Goal: Register for event/course

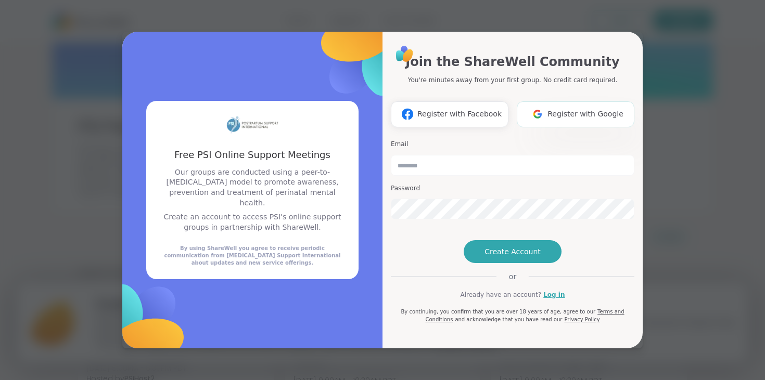
click at [584, 109] on span "Register with Google" at bounding box center [585, 114] width 76 height 11
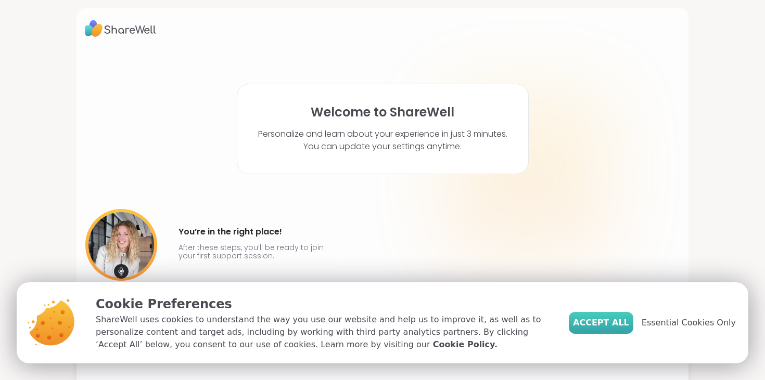
click at [629, 326] on span "Accept All" at bounding box center [601, 323] width 56 height 12
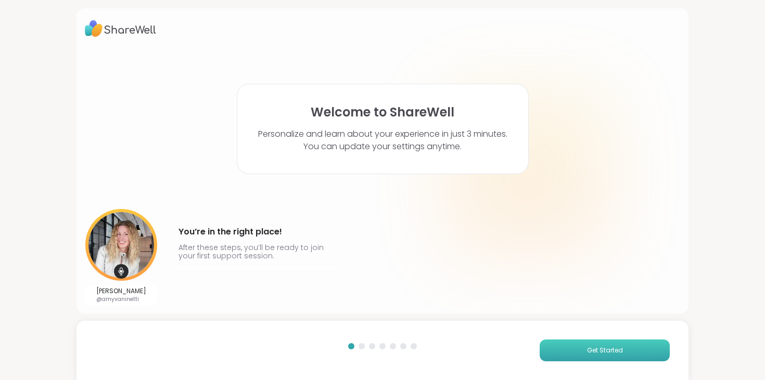
click at [578, 347] on button "Get Started" at bounding box center [605, 351] width 130 height 22
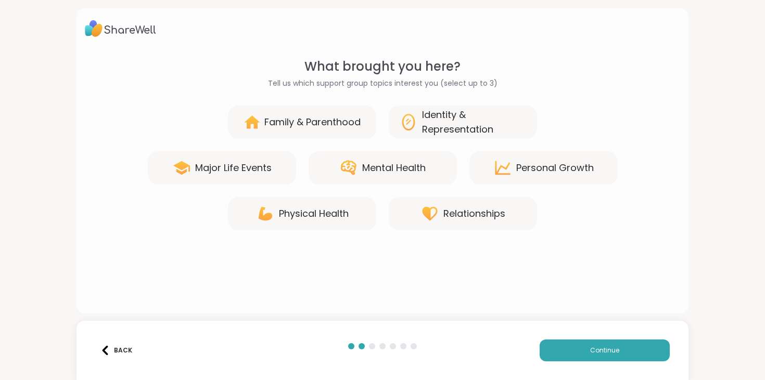
click at [361, 162] on div "Mental Health" at bounding box center [383, 167] width 148 height 33
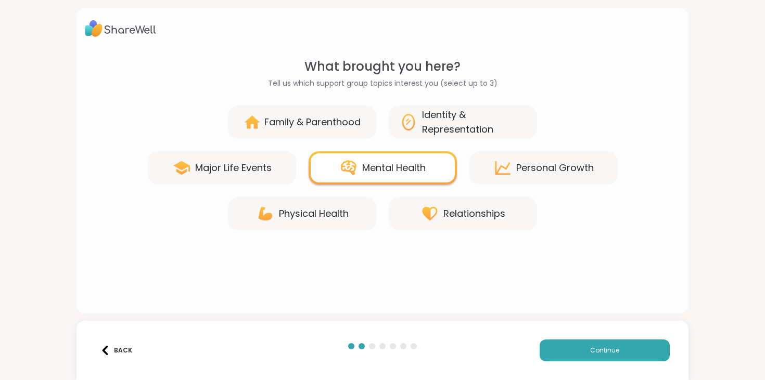
click at [348, 125] on div "Family & Parenthood" at bounding box center [312, 122] width 96 height 15
click at [529, 168] on div "Personal Growth" at bounding box center [555, 168] width 78 height 15
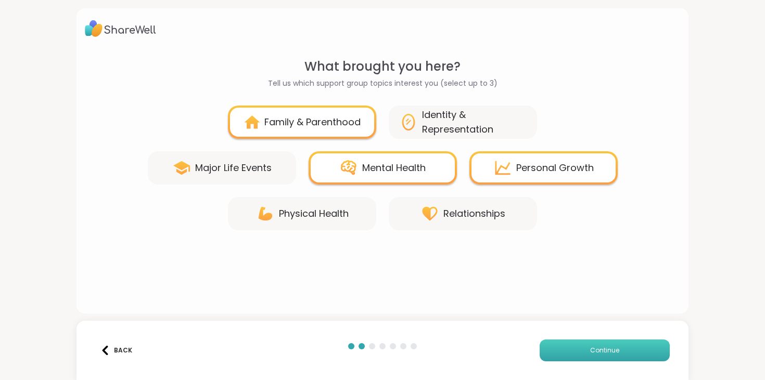
click at [577, 350] on button "Continue" at bounding box center [605, 351] width 130 height 22
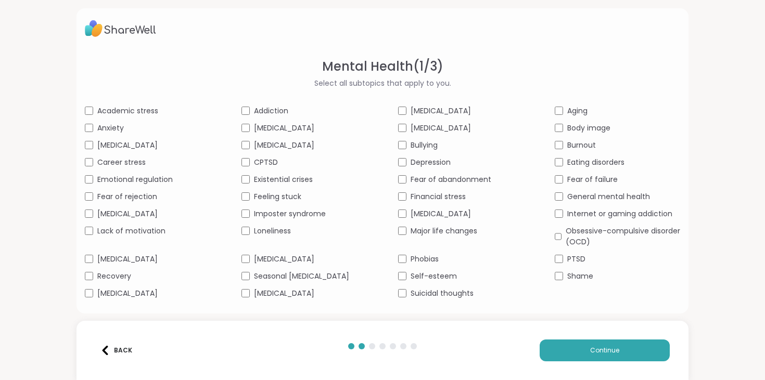
click at [119, 128] on span "Anxiety" at bounding box center [110, 128] width 27 height 11
click at [131, 164] on span "Career stress" at bounding box center [121, 162] width 48 height 11
click at [140, 180] on span "Emotional regulation" at bounding box center [134, 179] width 75 height 11
click at [144, 199] on span "Fear of rejection" at bounding box center [127, 196] width 60 height 11
click at [134, 256] on span "[MEDICAL_DATA]" at bounding box center [127, 259] width 60 height 11
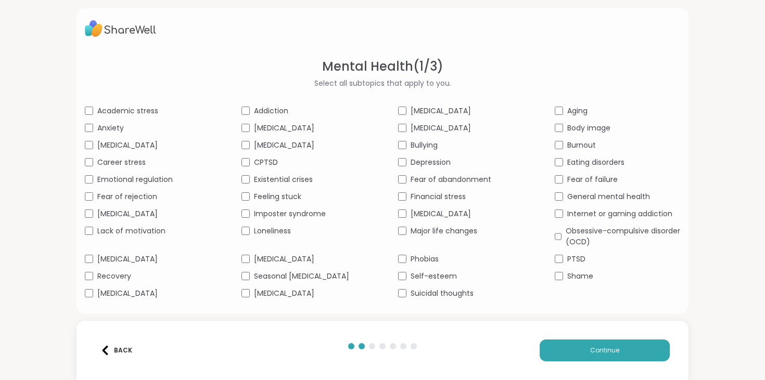
click at [282, 146] on span "[MEDICAL_DATA]" at bounding box center [284, 145] width 60 height 11
click at [293, 199] on span "Feeling stuck" at bounding box center [277, 196] width 47 height 11
click at [287, 226] on span "Loneliness" at bounding box center [272, 231] width 37 height 11
click at [286, 264] on span "[MEDICAL_DATA]" at bounding box center [284, 259] width 60 height 11
click at [314, 297] on span "[MEDICAL_DATA]" at bounding box center [284, 293] width 60 height 11
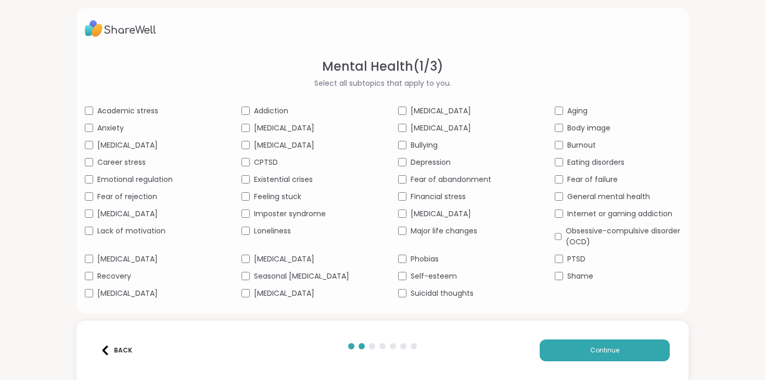
click at [467, 129] on span "[MEDICAL_DATA]" at bounding box center [441, 128] width 60 height 11
click at [445, 163] on span "Depression" at bounding box center [431, 162] width 40 height 11
click at [446, 176] on span "Fear of abandonment" at bounding box center [451, 179] width 81 height 11
click at [447, 198] on span "Financial stress" at bounding box center [438, 196] width 55 height 11
click at [444, 279] on span "Self-esteem" at bounding box center [434, 276] width 46 height 11
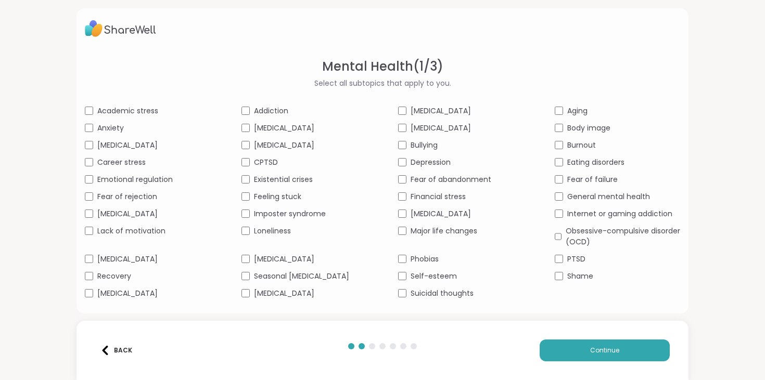
click at [582, 113] on span "Aging" at bounding box center [577, 111] width 20 height 11
click at [599, 131] on span "Body image" at bounding box center [588, 128] width 43 height 11
click at [586, 147] on span "Burnout" at bounding box center [581, 145] width 29 height 11
click at [586, 158] on span "Eating disorders" at bounding box center [595, 162] width 57 height 11
click at [591, 179] on span "Fear of failure" at bounding box center [592, 179] width 50 height 11
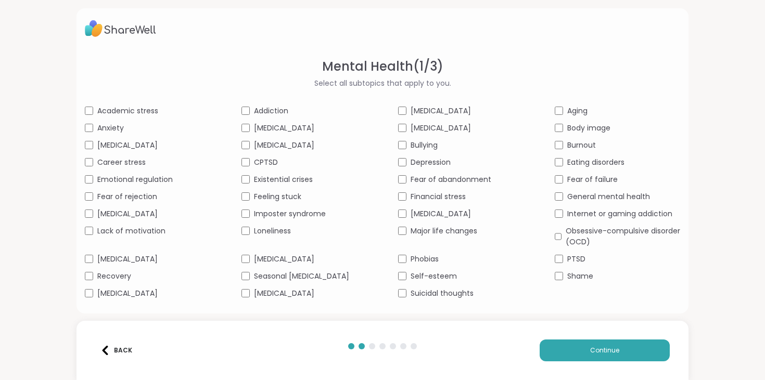
click at [594, 197] on span "General mental health" at bounding box center [608, 196] width 83 height 11
click at [585, 278] on span "Shame" at bounding box center [580, 276] width 26 height 11
click at [578, 348] on button "Continue" at bounding box center [605, 351] width 130 height 22
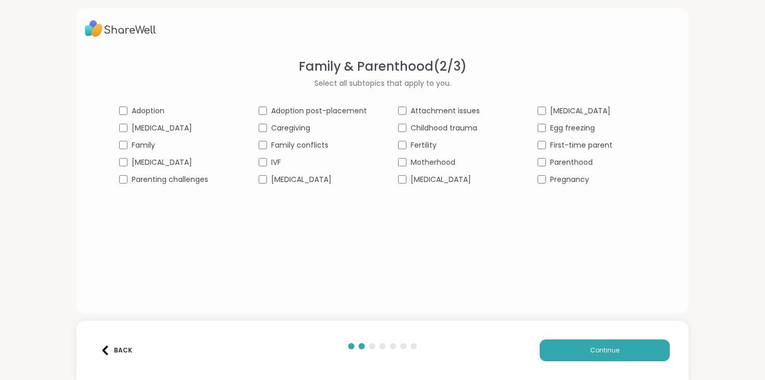
click at [157, 178] on span "Parenting challenges" at bounding box center [170, 179] width 76 height 11
click at [152, 147] on span "Family" at bounding box center [143, 145] width 23 height 11
click at [307, 145] on span "Family conflicts" at bounding box center [299, 145] width 57 height 11
click at [147, 148] on span "Family" at bounding box center [143, 145] width 23 height 11
click at [331, 180] on span "[MEDICAL_DATA]" at bounding box center [301, 179] width 60 height 11
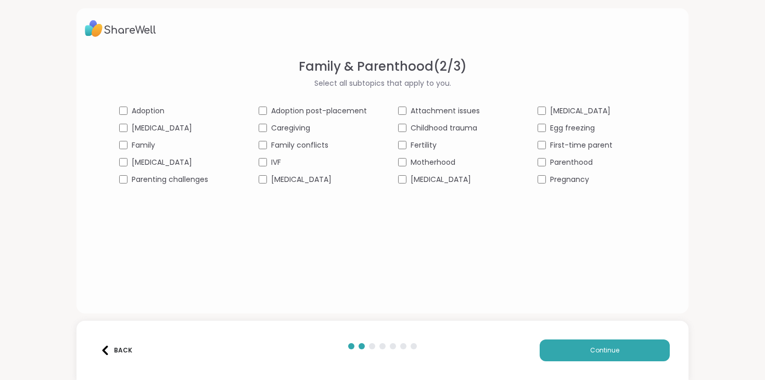
click at [448, 128] on span "Childhood trauma" at bounding box center [444, 128] width 67 height 11
click at [439, 163] on span "Motherhood" at bounding box center [433, 162] width 45 height 11
click at [588, 146] on span "First-time parent" at bounding box center [581, 145] width 62 height 11
click at [579, 162] on span "Parenthood" at bounding box center [571, 162] width 43 height 11
click at [578, 178] on span "Pregnancy" at bounding box center [569, 179] width 39 height 11
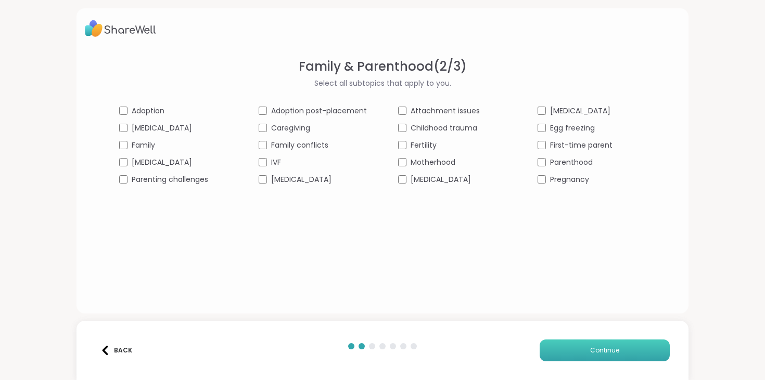
click at [587, 352] on button "Continue" at bounding box center [605, 351] width 130 height 22
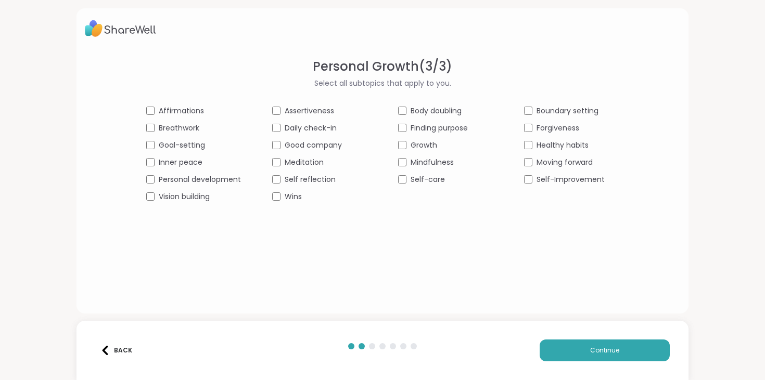
click at [191, 131] on span "Breathwork" at bounding box center [179, 128] width 41 height 11
click at [196, 111] on span "Affirmations" at bounding box center [181, 111] width 45 height 11
click at [197, 144] on span "Goal-setting" at bounding box center [182, 145] width 46 height 11
click at [199, 176] on span "Personal development" at bounding box center [200, 179] width 82 height 11
click at [308, 130] on span "Daily check-in" at bounding box center [311, 128] width 52 height 11
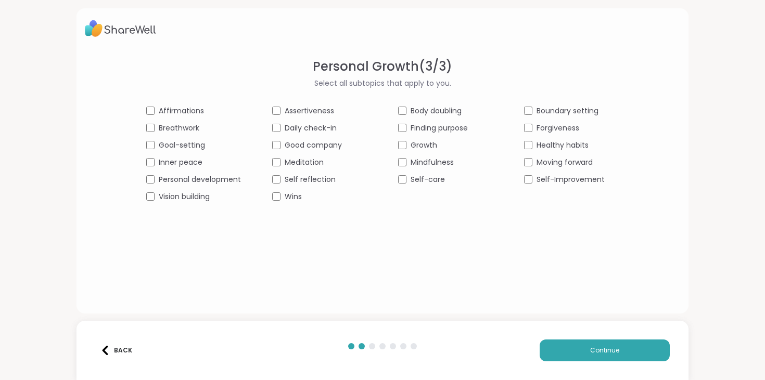
click at [325, 145] on span "Good company" at bounding box center [313, 145] width 57 height 11
click at [433, 145] on span "Growth" at bounding box center [424, 145] width 27 height 11
click at [432, 163] on span "Mindfulness" at bounding box center [432, 162] width 43 height 11
click at [433, 176] on span "Self-care" at bounding box center [428, 179] width 34 height 11
click at [565, 109] on span "Boundary setting" at bounding box center [568, 111] width 62 height 11
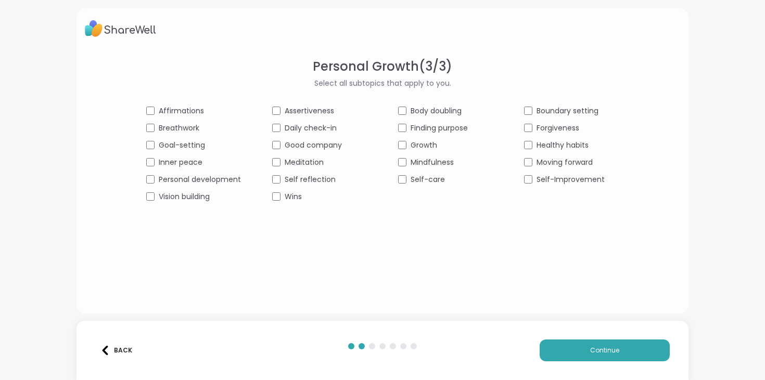
click at [565, 109] on span "Boundary setting" at bounding box center [568, 111] width 62 height 11
click at [565, 142] on span "Healthy habits" at bounding box center [563, 145] width 52 height 11
click at [560, 164] on span "Moving forward" at bounding box center [565, 162] width 56 height 11
click at [563, 184] on span "Self-Improvement" at bounding box center [571, 179] width 68 height 11
click at [573, 349] on button "Continue" at bounding box center [605, 351] width 130 height 22
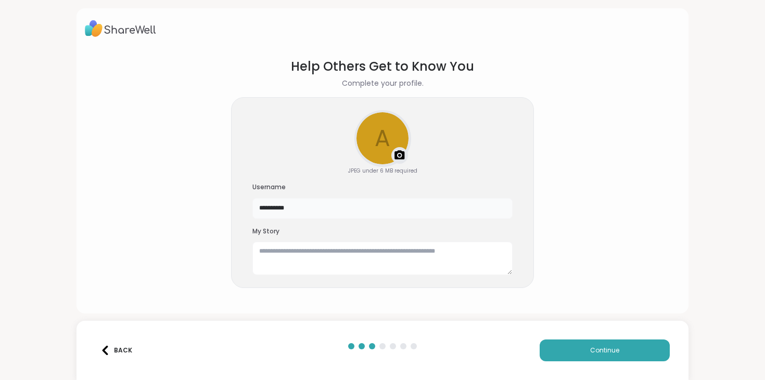
click at [319, 205] on input "**********" at bounding box center [382, 208] width 260 height 21
type input "**********"
click at [329, 261] on textarea at bounding box center [382, 258] width 260 height 33
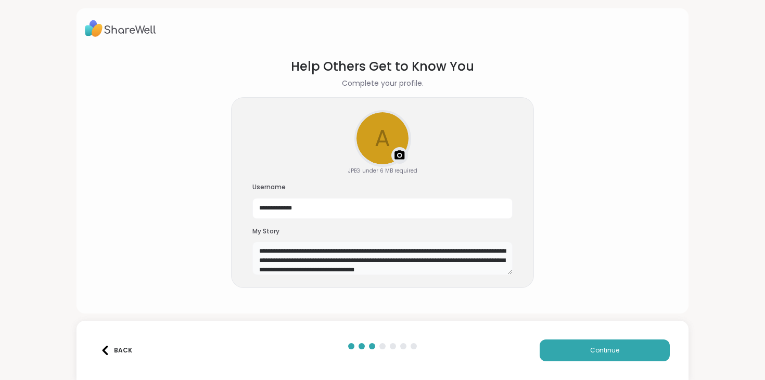
scroll to position [9, 0]
type textarea "**********"
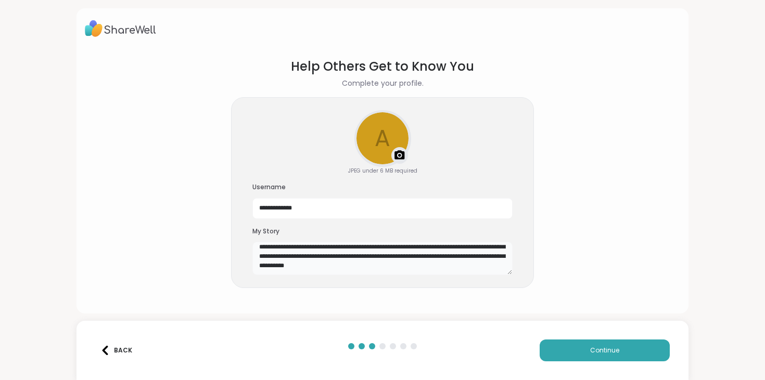
scroll to position [0, 0]
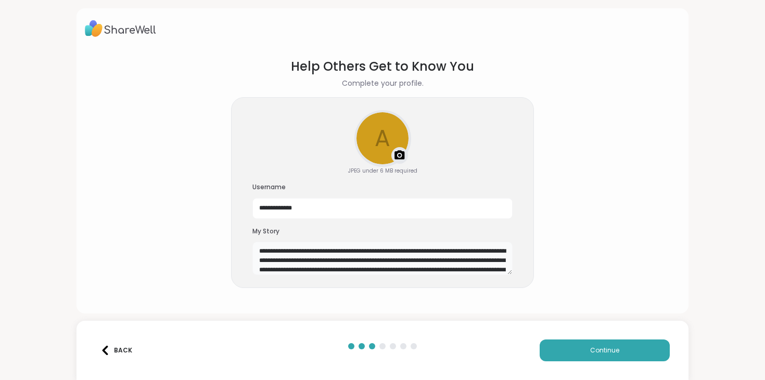
drag, startPoint x: 466, startPoint y: 273, endPoint x: 255, endPoint y: 242, distance: 213.5
click at [255, 242] on textarea "**********" at bounding box center [382, 258] width 260 height 33
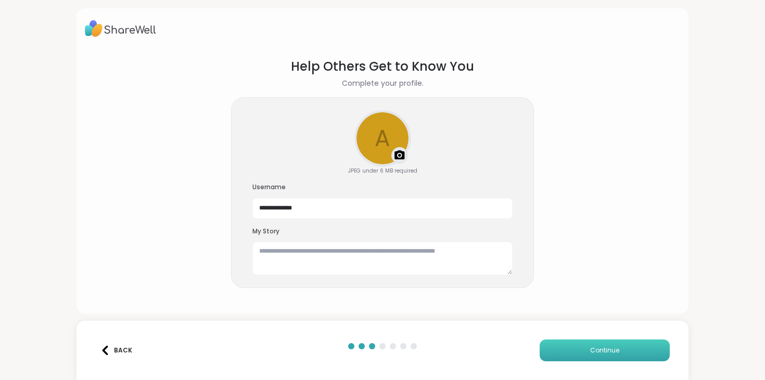
click at [586, 353] on button "Continue" at bounding box center [605, 351] width 130 height 22
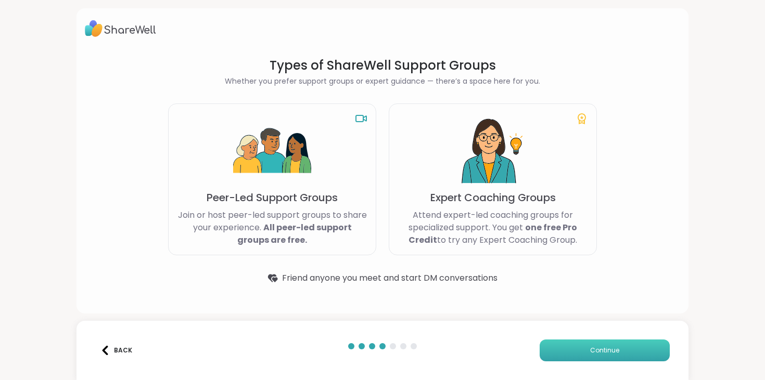
click at [577, 352] on button "Continue" at bounding box center [605, 351] width 130 height 22
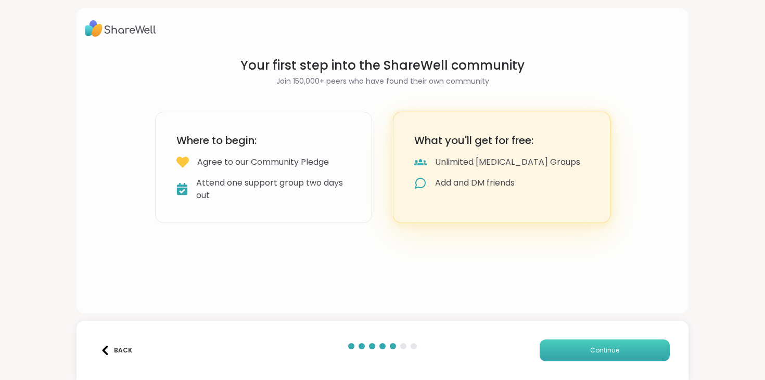
click at [586, 354] on button "Continue" at bounding box center [605, 351] width 130 height 22
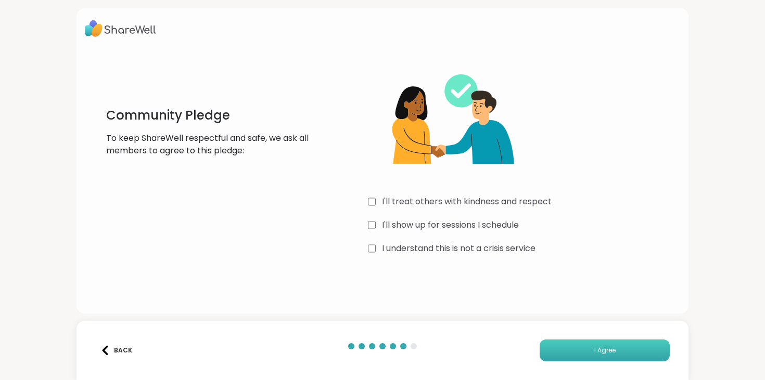
click at [571, 355] on button "I Agree" at bounding box center [605, 351] width 130 height 22
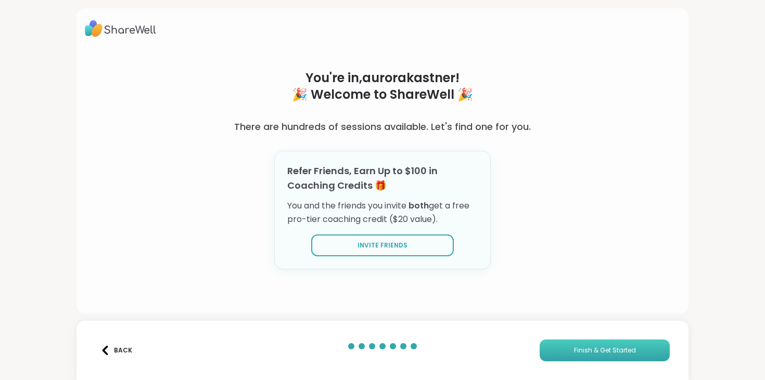
click at [571, 356] on button "Finish & Get Started" at bounding box center [605, 351] width 130 height 22
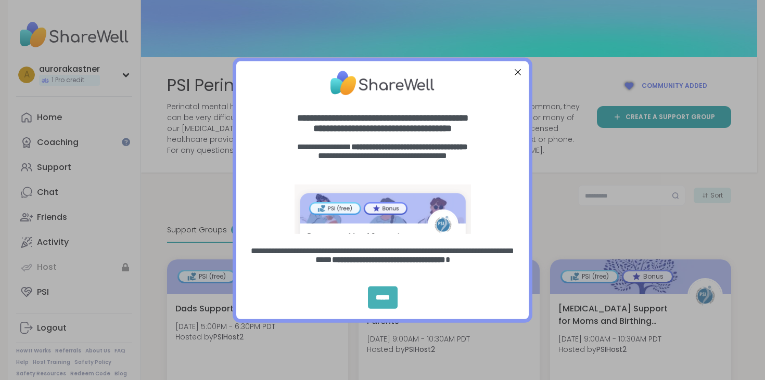
click at [382, 302] on div "*****" at bounding box center [383, 298] width 30 height 22
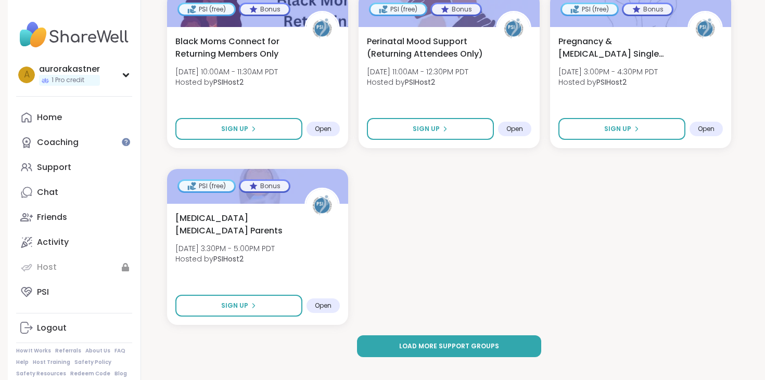
scroll to position [1516, 0]
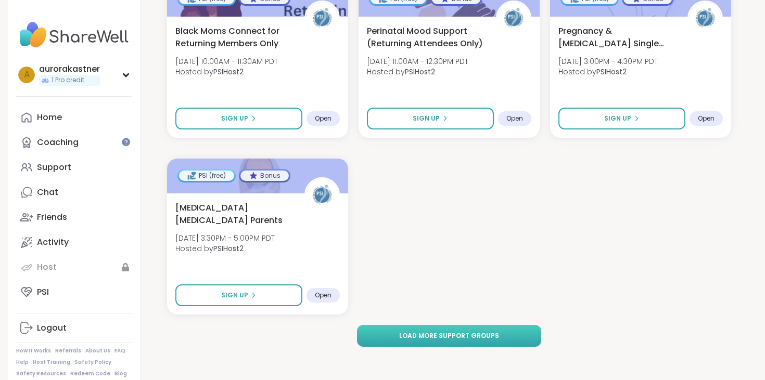
click at [475, 340] on span "Load more support groups" at bounding box center [449, 335] width 100 height 9
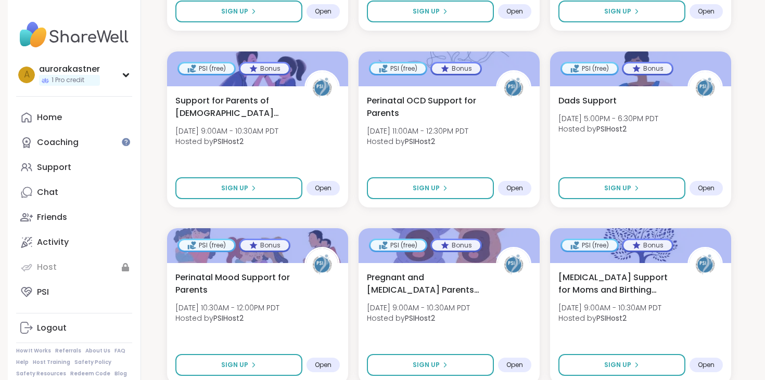
scroll to position [1806, 0]
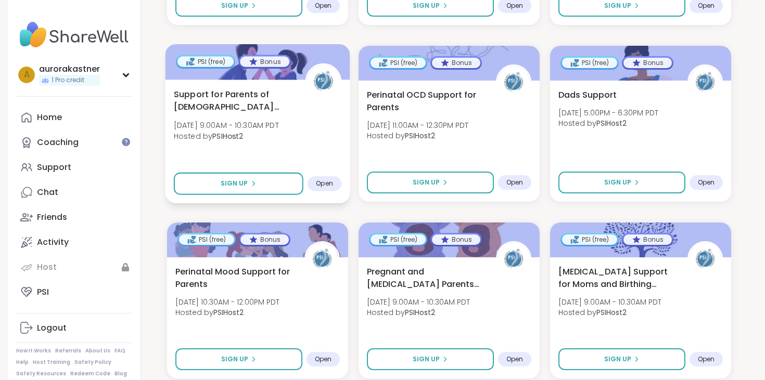
click at [238, 121] on span "[DATE] 9:00AM - 10:30AM PDT" at bounding box center [226, 125] width 105 height 10
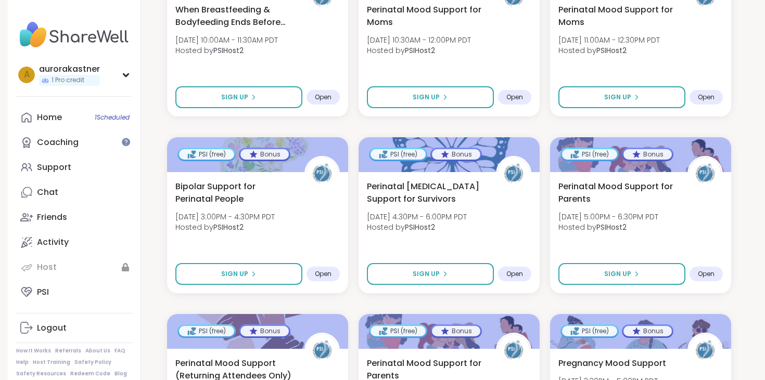
scroll to position [0, 0]
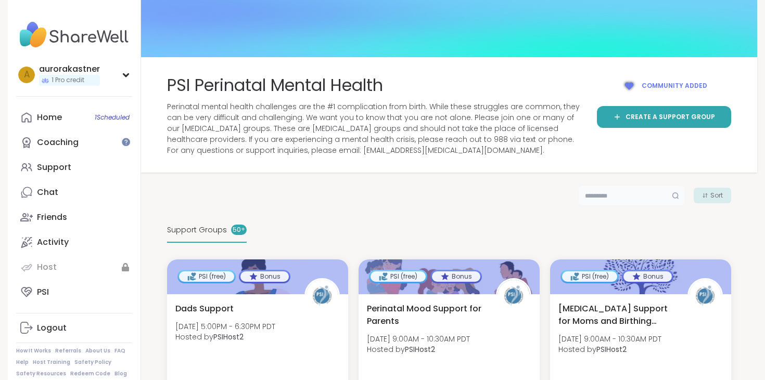
click at [593, 198] on input "text" at bounding box center [631, 195] width 107 height 21
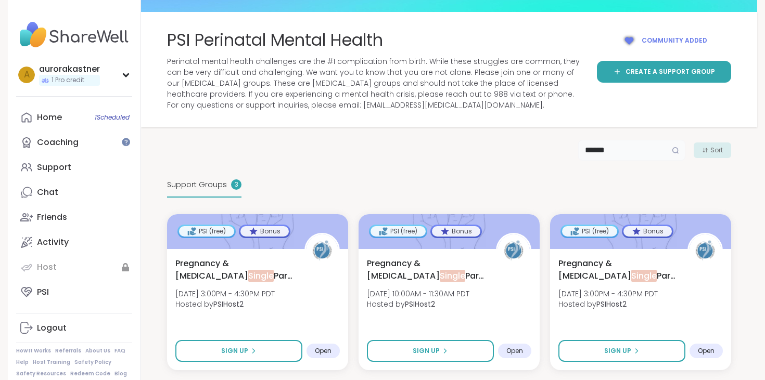
scroll to position [69, 0]
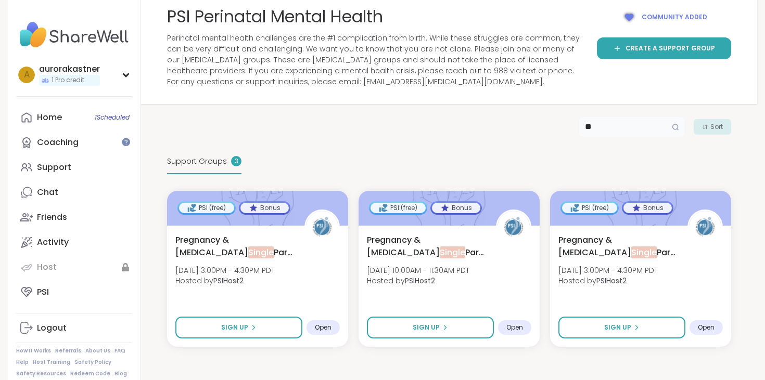
type input "*"
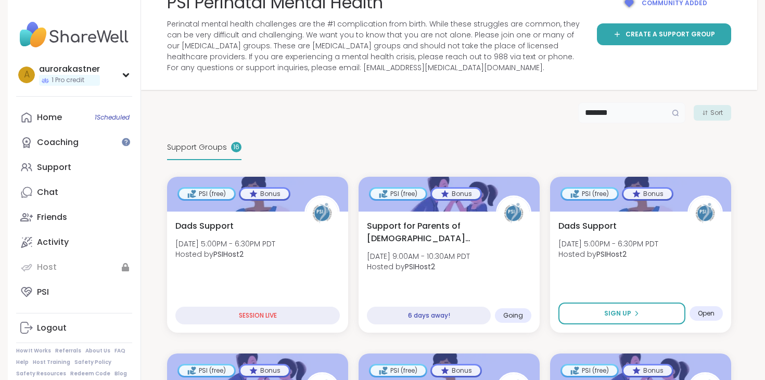
scroll to position [86, 0]
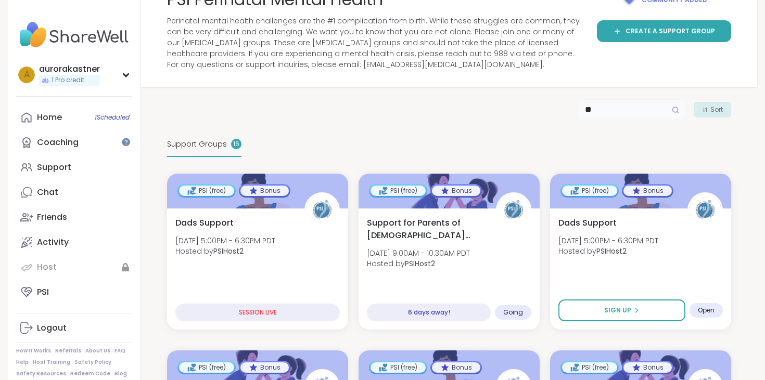
type input "*"
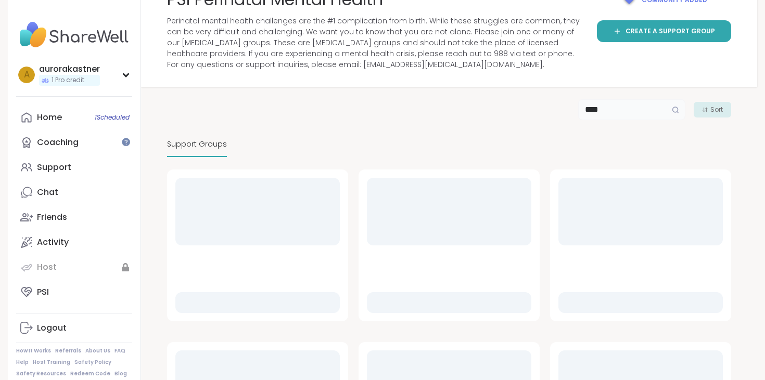
scroll to position [0, 0]
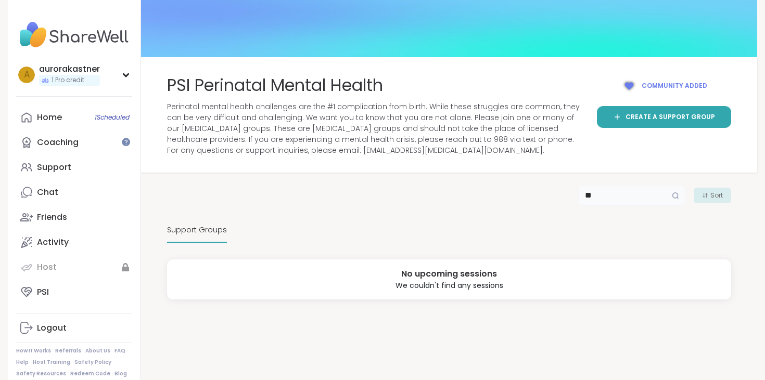
type input "*"
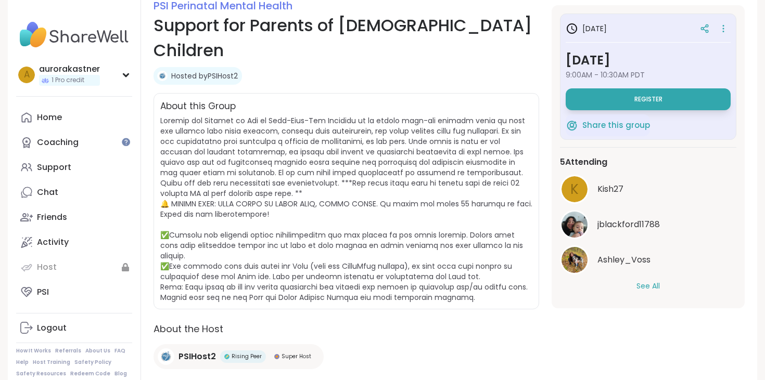
scroll to position [154, 0]
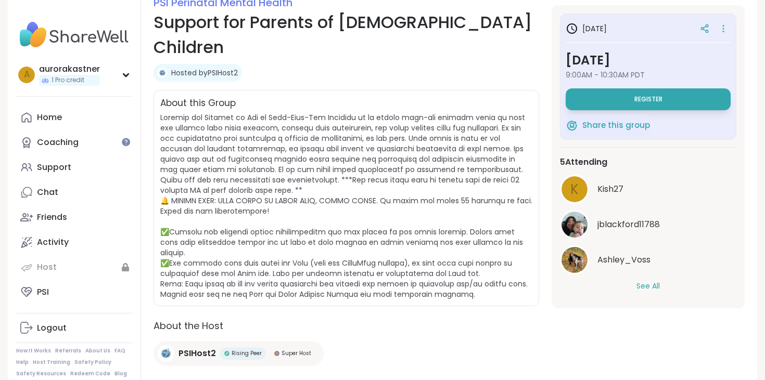
click at [641, 76] on span "9:00AM - 10:30AM PDT" at bounding box center [648, 75] width 165 height 10
click at [524, 64] on div "Hosted by PSIHost2" at bounding box center [347, 73] width 386 height 18
click at [624, 98] on button "Register" at bounding box center [648, 99] width 165 height 22
select select "**"
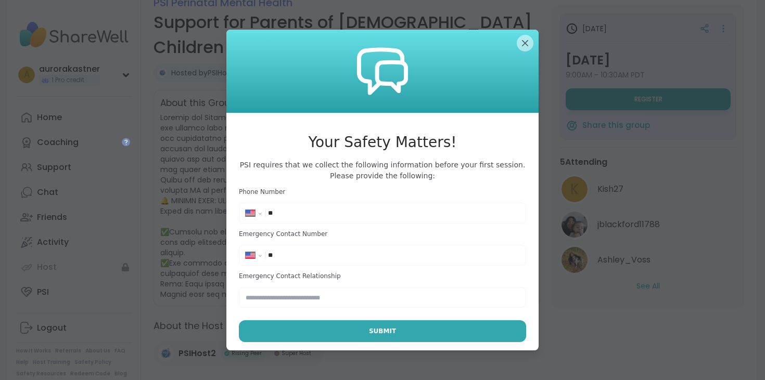
click at [347, 219] on div "**********" at bounding box center [382, 214] width 282 height 16
click at [349, 208] on input "**" at bounding box center [393, 213] width 251 height 10
click at [344, 212] on input "**" at bounding box center [393, 213] width 251 height 10
type input "**********"
click at [348, 144] on h3 "Your Safety Matters!" at bounding box center [382, 143] width 287 height 22
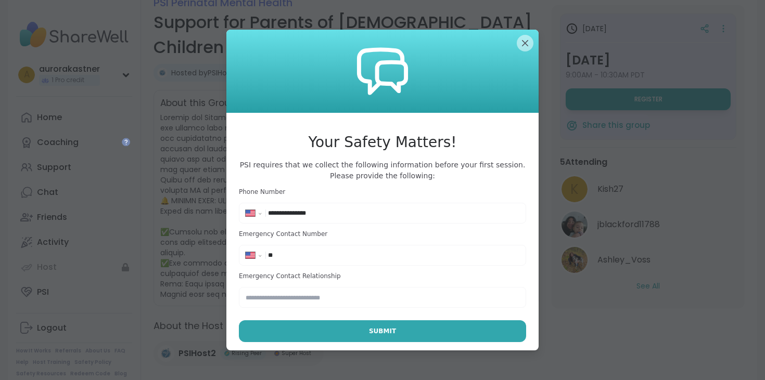
click at [313, 260] on input "**" at bounding box center [393, 255] width 251 height 10
type input "**********"
click at [311, 302] on input "text" at bounding box center [382, 297] width 287 height 21
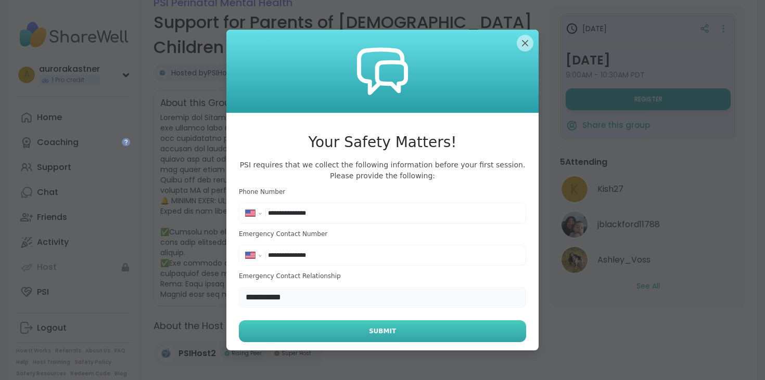
type input "**********"
click at [343, 335] on button "Submit" at bounding box center [382, 332] width 287 height 22
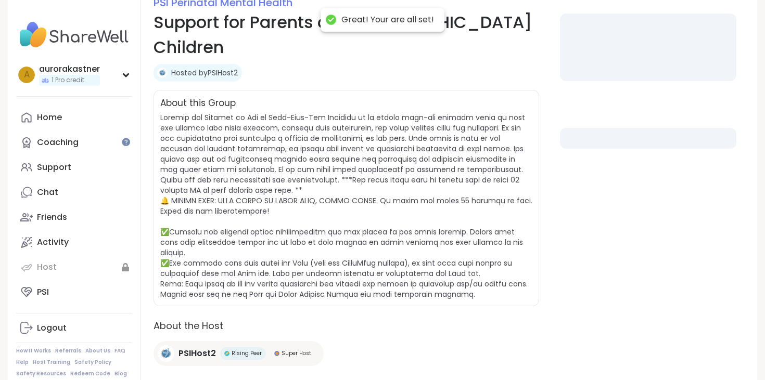
select select "**"
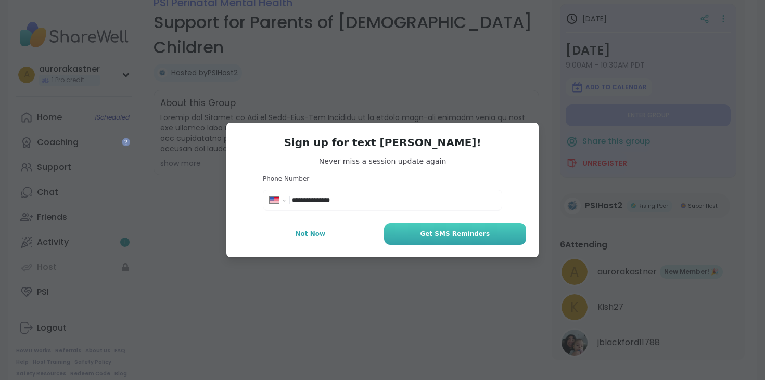
click at [431, 235] on span "Get SMS Reminders" at bounding box center [455, 233] width 70 height 9
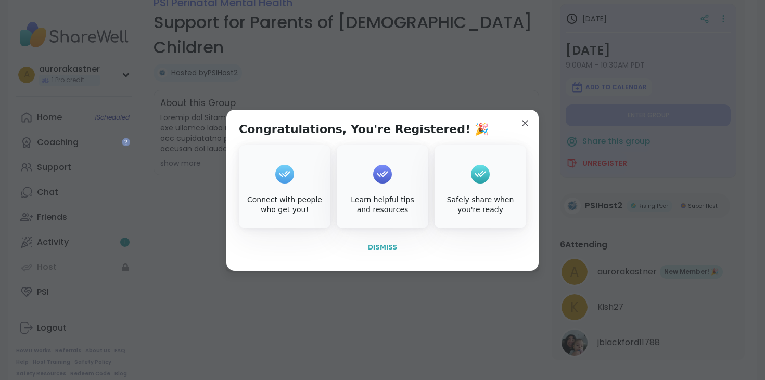
click at [386, 248] on span "Dismiss" at bounding box center [382, 247] width 29 height 7
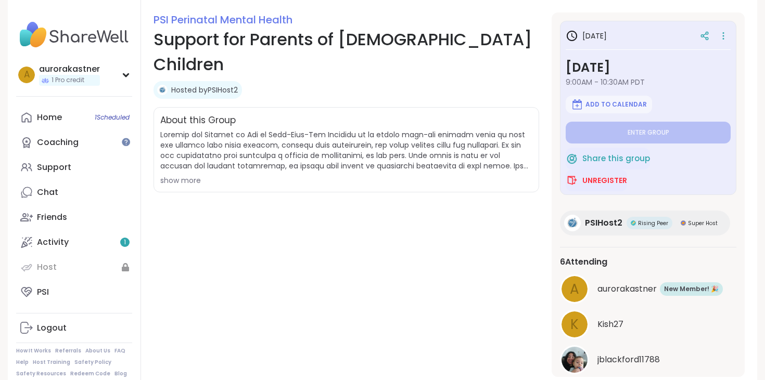
scroll to position [137, 0]
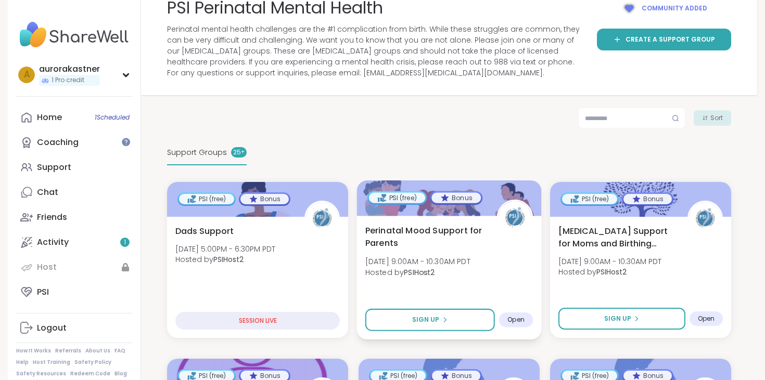
scroll to position [79, 0]
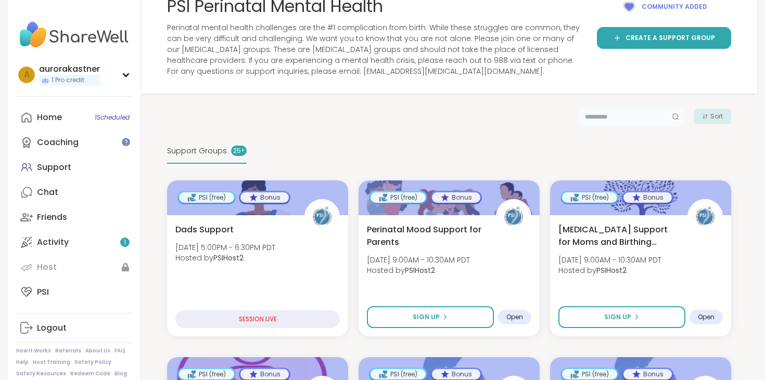
click at [605, 122] on input "text" at bounding box center [631, 116] width 107 height 21
type input "*****"
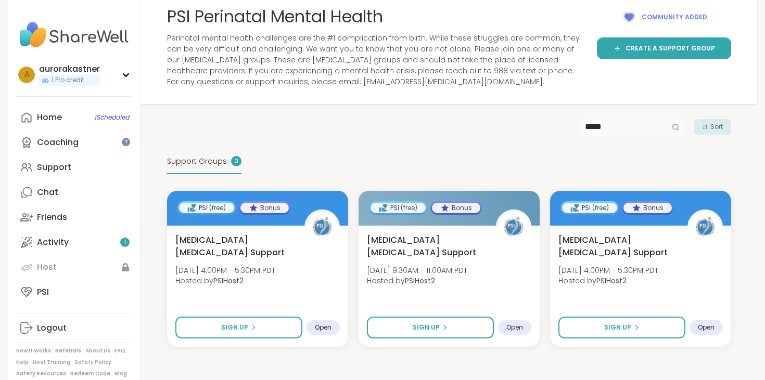
scroll to position [69, 0]
